Goal: Task Accomplishment & Management: Complete application form

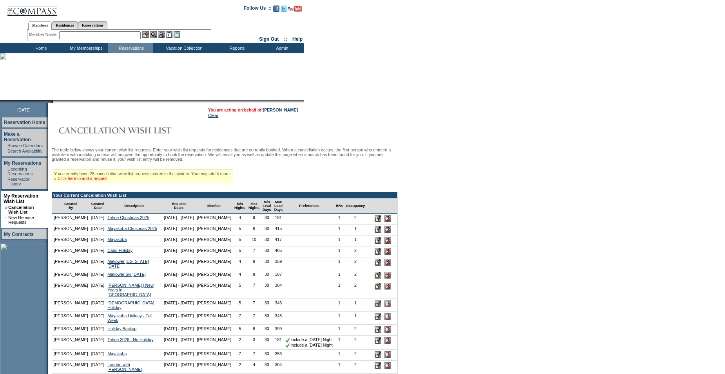
click at [87, 181] on link "» Click here to add a request" at bounding box center [80, 178] width 53 height 5
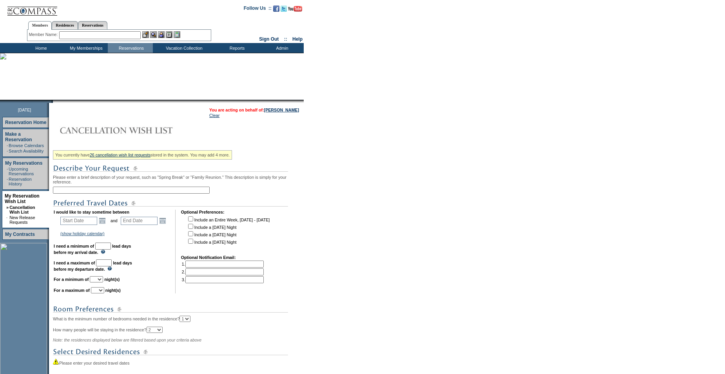
click at [82, 193] on input "text" at bounding box center [131, 190] width 157 height 7
type input "Taj - Correct Dates"
click at [87, 225] on input "text" at bounding box center [78, 221] width 37 height 8
type input "6/"
type input "[DATE]"
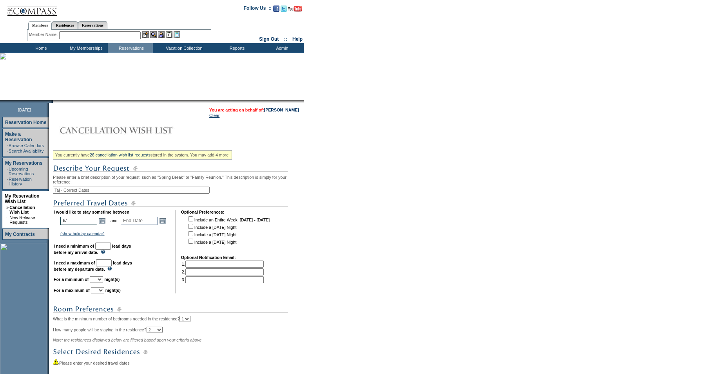
type input "[DATE]"
type input "5"
type input "[DATE]"
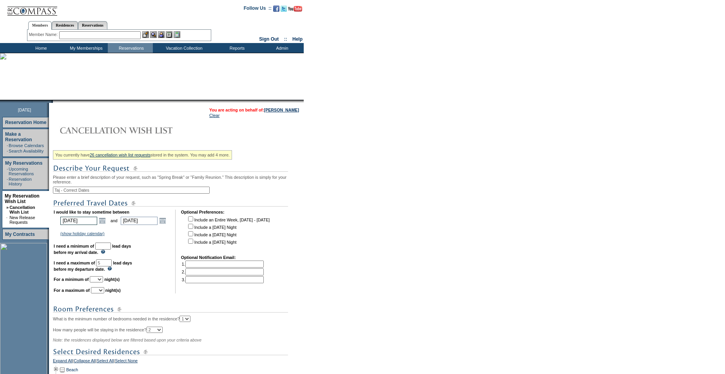
type input "[DATE]"
type input "260"
click at [167, 225] on link "Open the calendar popup." at bounding box center [162, 221] width 9 height 9
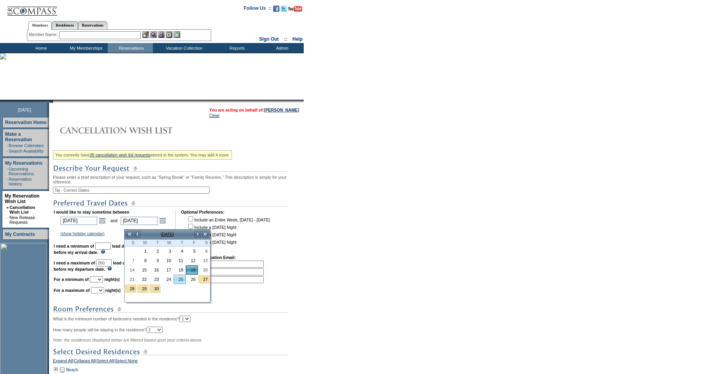
click at [179, 280] on link "25" at bounding box center [179, 279] width 11 height 9
type input "[DATE]"
type input "266"
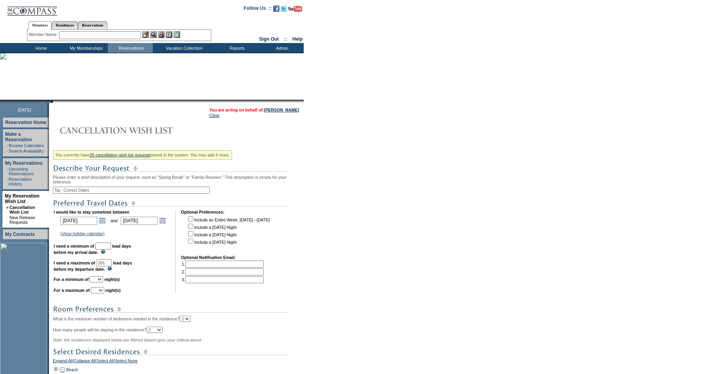
click at [193, 237] on input "checkbox" at bounding box center [190, 233] width 5 height 5
checkbox input "true"
click at [139, 237] on td "(show holiday calendar) [DATE]: [DATE] - [DATE] Christmas: [DATE] - [DATE] New …" at bounding box center [114, 233] width 110 height 7
click at [111, 250] on input "text" at bounding box center [103, 246] width 16 height 7
type input "30"
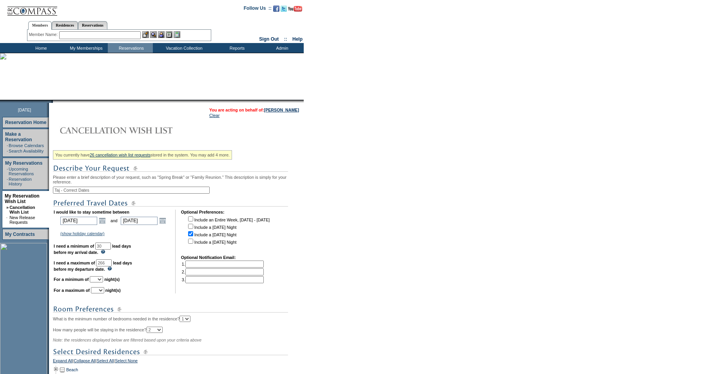
click at [103, 283] on select "1 2 3 4 5 6 7 8 9 10 11 12 13 14" at bounding box center [96, 279] width 13 height 6
select select "5"
click at [99, 283] on select "1 2 3 4 5 6 7 8 9 10 11 12 13 14" at bounding box center [96, 279] width 13 height 6
select select "7"
click at [153, 294] on td "I would like to stay sometime between [DATE] [DATE] Open the calendar popup. <<…" at bounding box center [112, 252] width 116 height 84
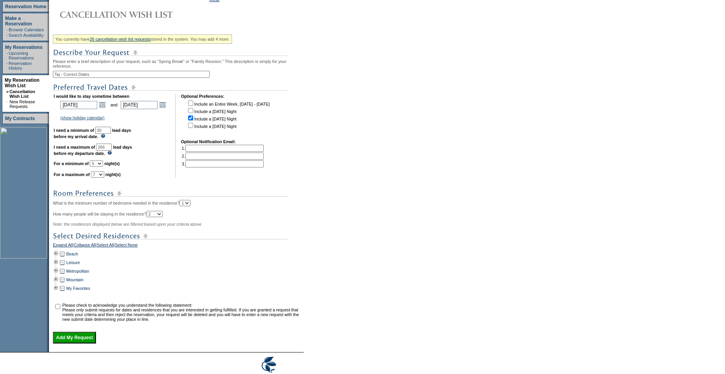
scroll to position [119, 0]
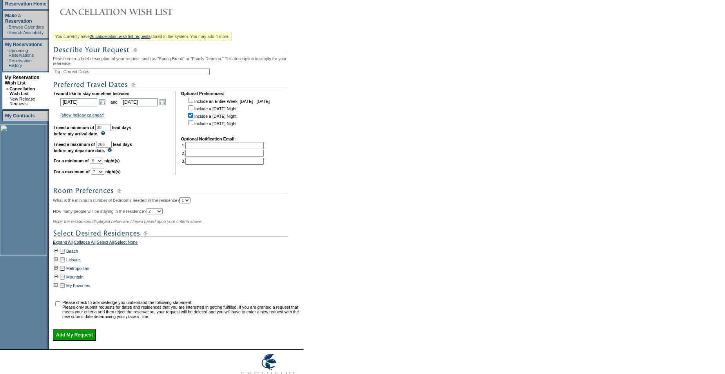
click at [59, 273] on td at bounding box center [56, 268] width 6 height 9
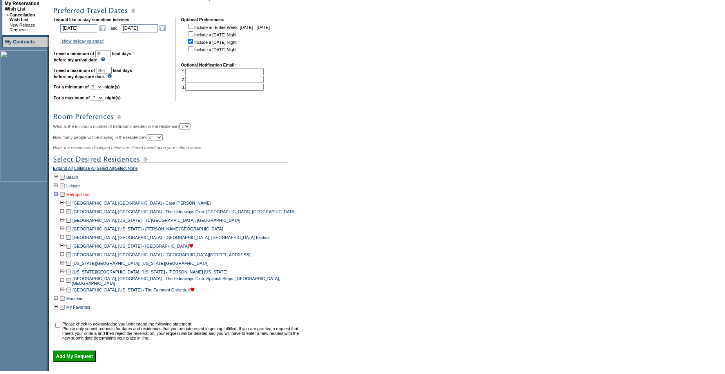
scroll to position [206, 0]
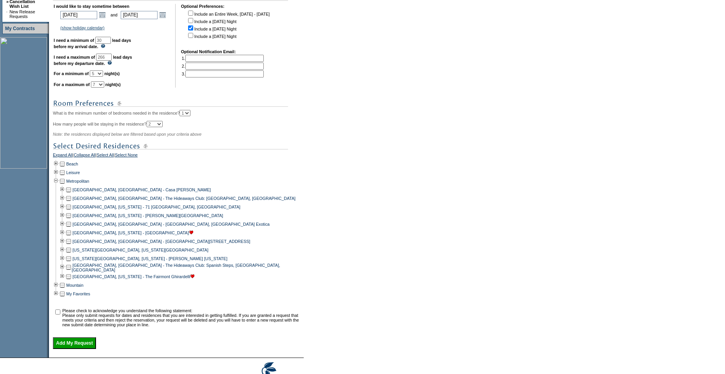
click at [72, 246] on td at bounding box center [68, 241] width 6 height 9
click at [60, 315] on input "checkbox" at bounding box center [57, 312] width 5 height 5
checkbox input "true"
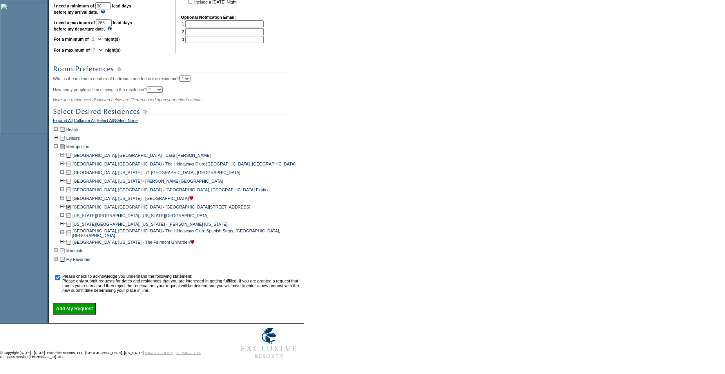
scroll to position [255, 0]
click at [89, 306] on input "Add My Request" at bounding box center [74, 309] width 43 height 12
